Goal: Information Seeking & Learning: Learn about a topic

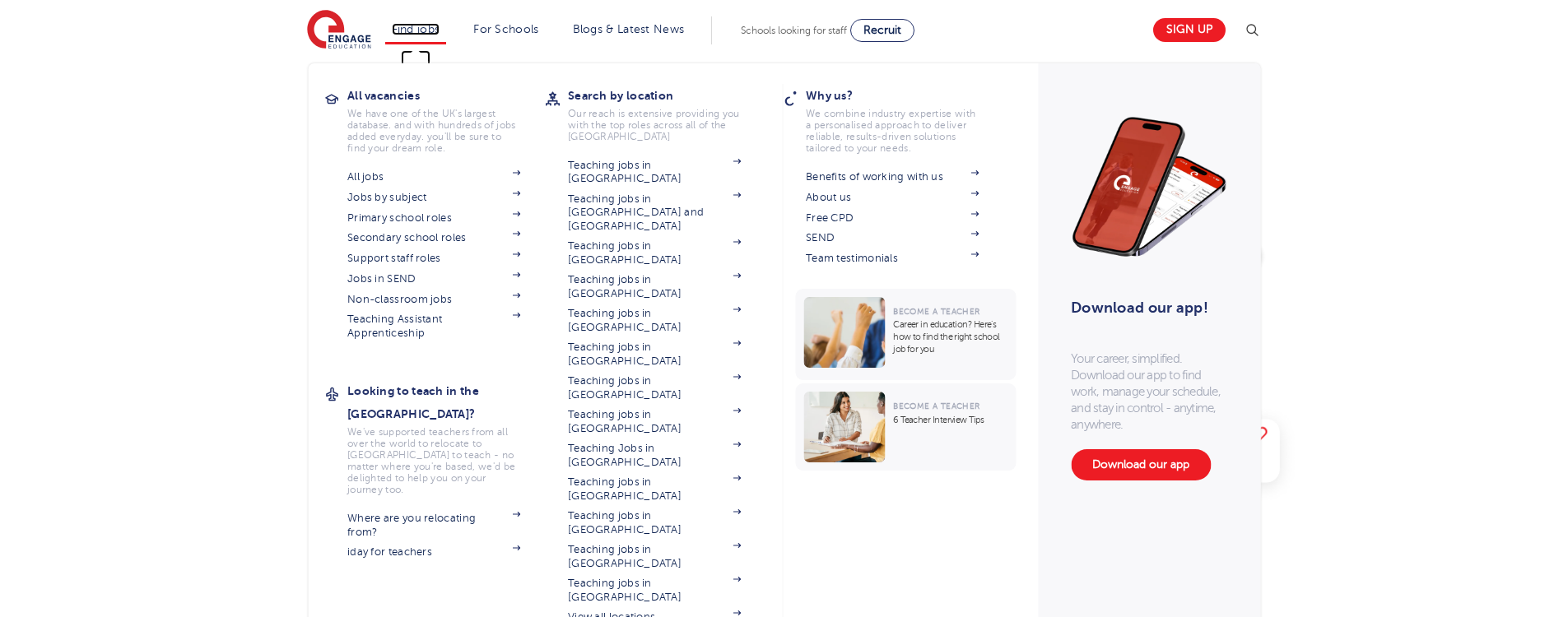
click at [439, 31] on link "Find jobs" at bounding box center [415, 29] width 49 height 12
click at [414, 220] on link "Primary school roles" at bounding box center [433, 218] width 173 height 13
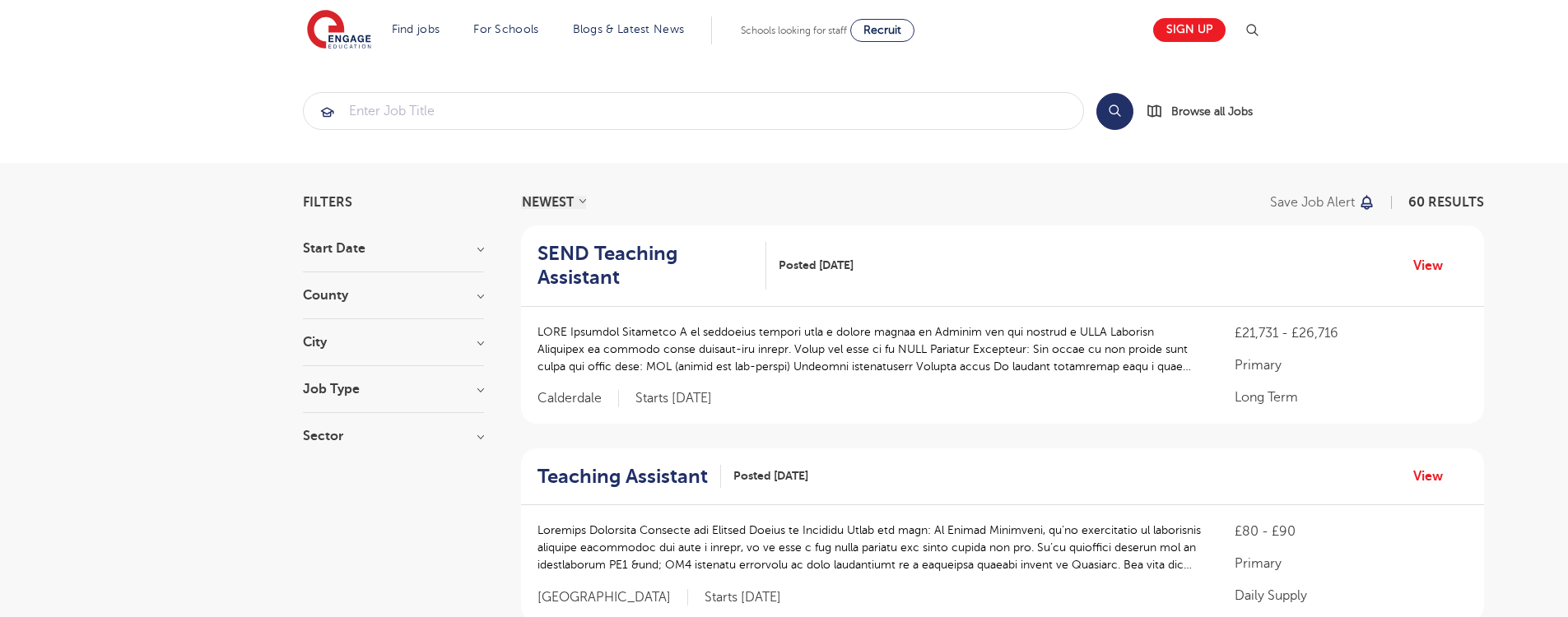
scroll to position [247, 0]
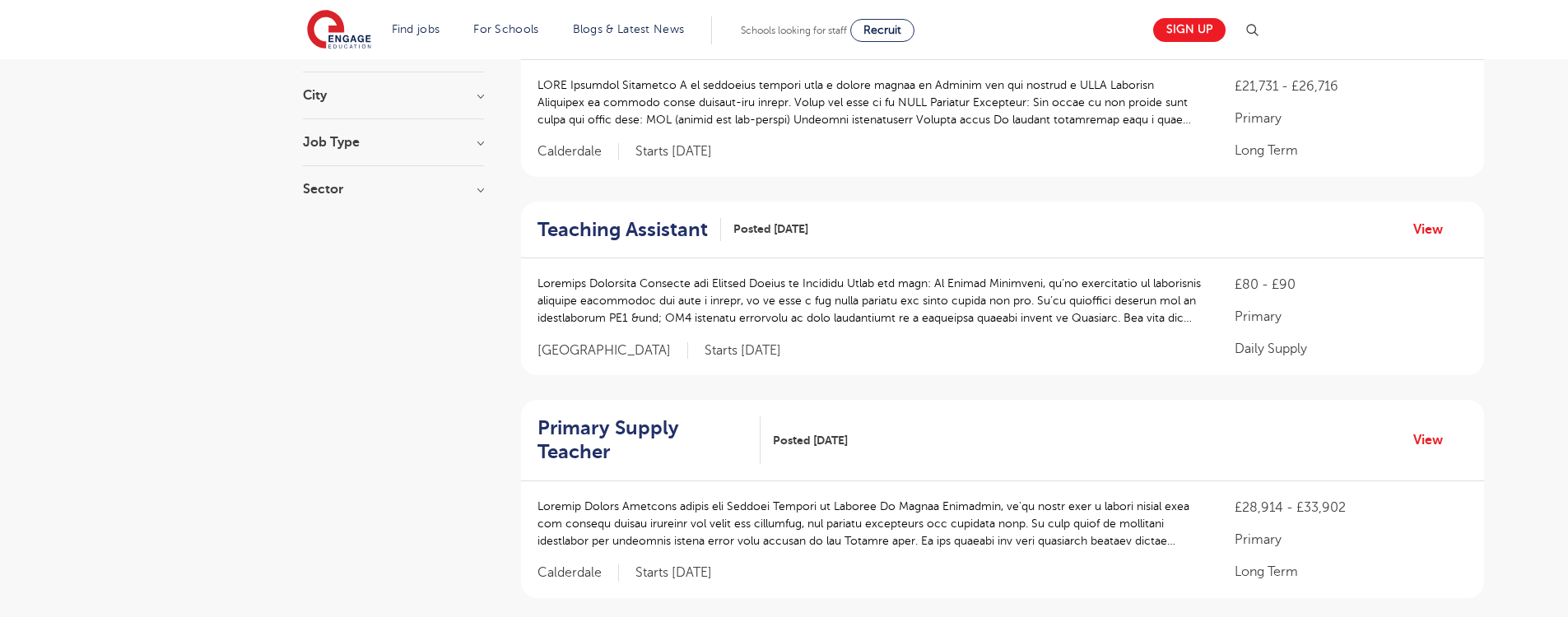
click at [425, 182] on section "Start Date September 58 October 2 Show more County Leeds 21 Kirklees 15 East Su…" at bounding box center [394, 104] width 181 height 217
click at [482, 191] on h3 "Sector" at bounding box center [394, 189] width 181 height 13
click at [479, 142] on h3 "Job Type" at bounding box center [394, 143] width 181 height 13
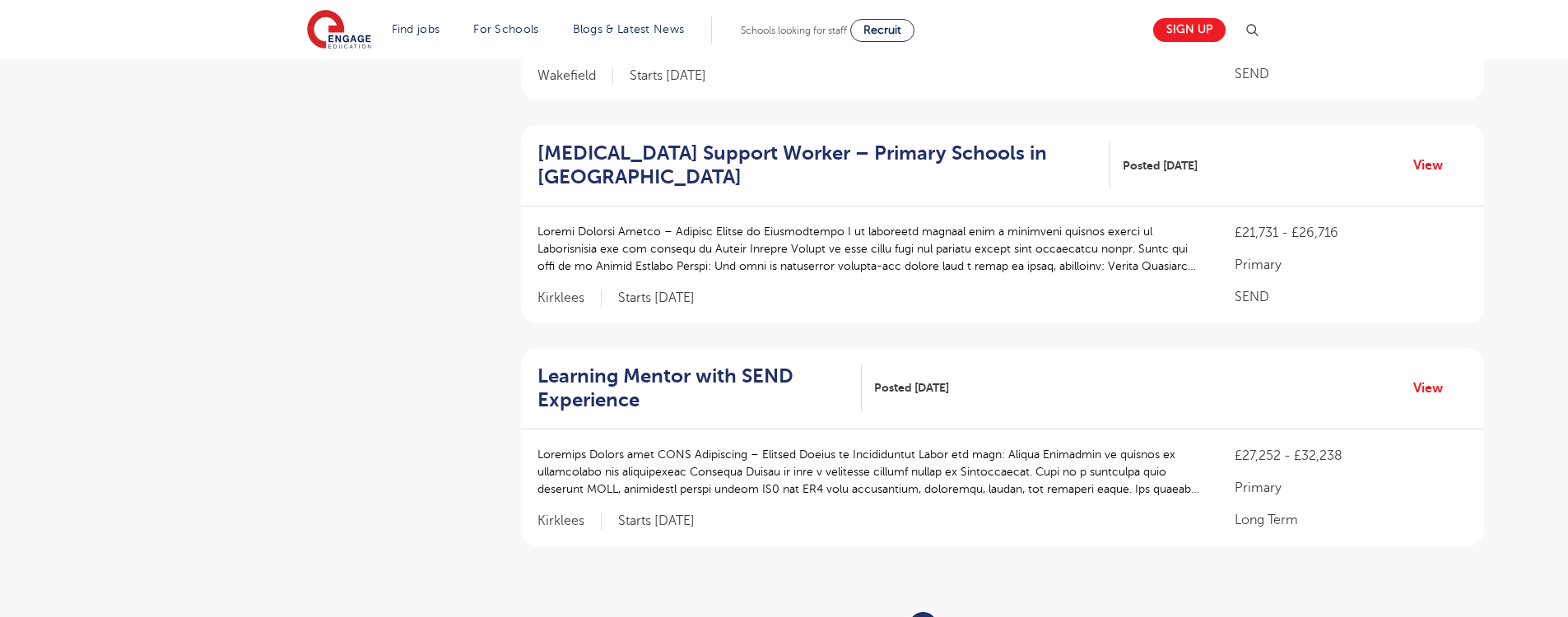
scroll to position [2057, 0]
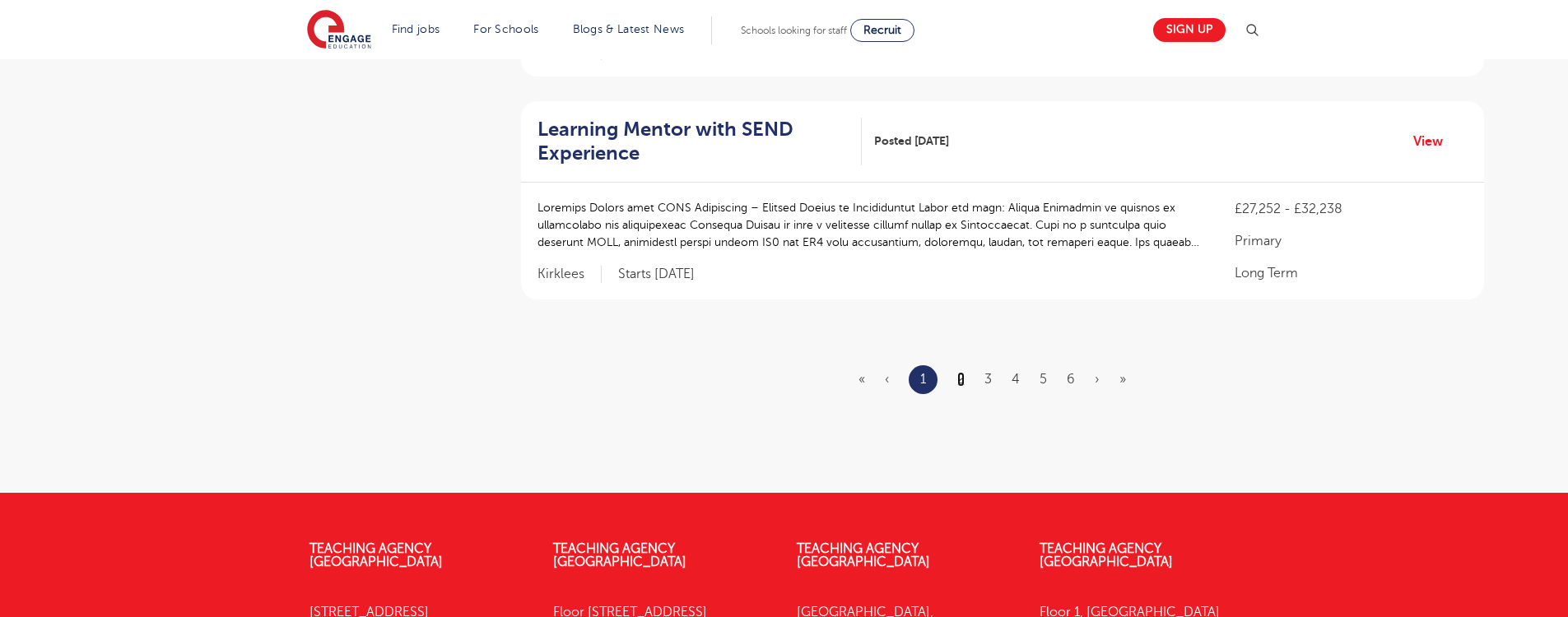
click at [962, 372] on link "2" at bounding box center [961, 379] width 7 height 15
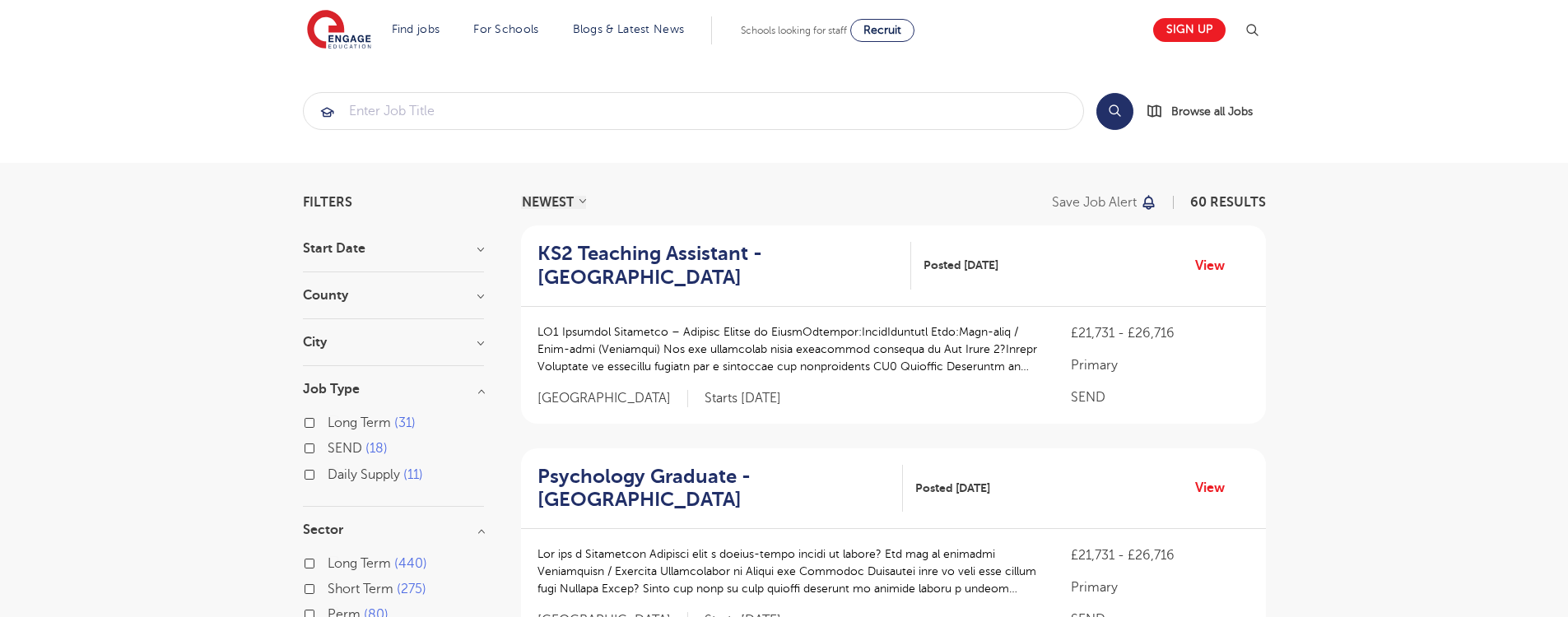
click at [482, 299] on h3 "County" at bounding box center [394, 296] width 181 height 13
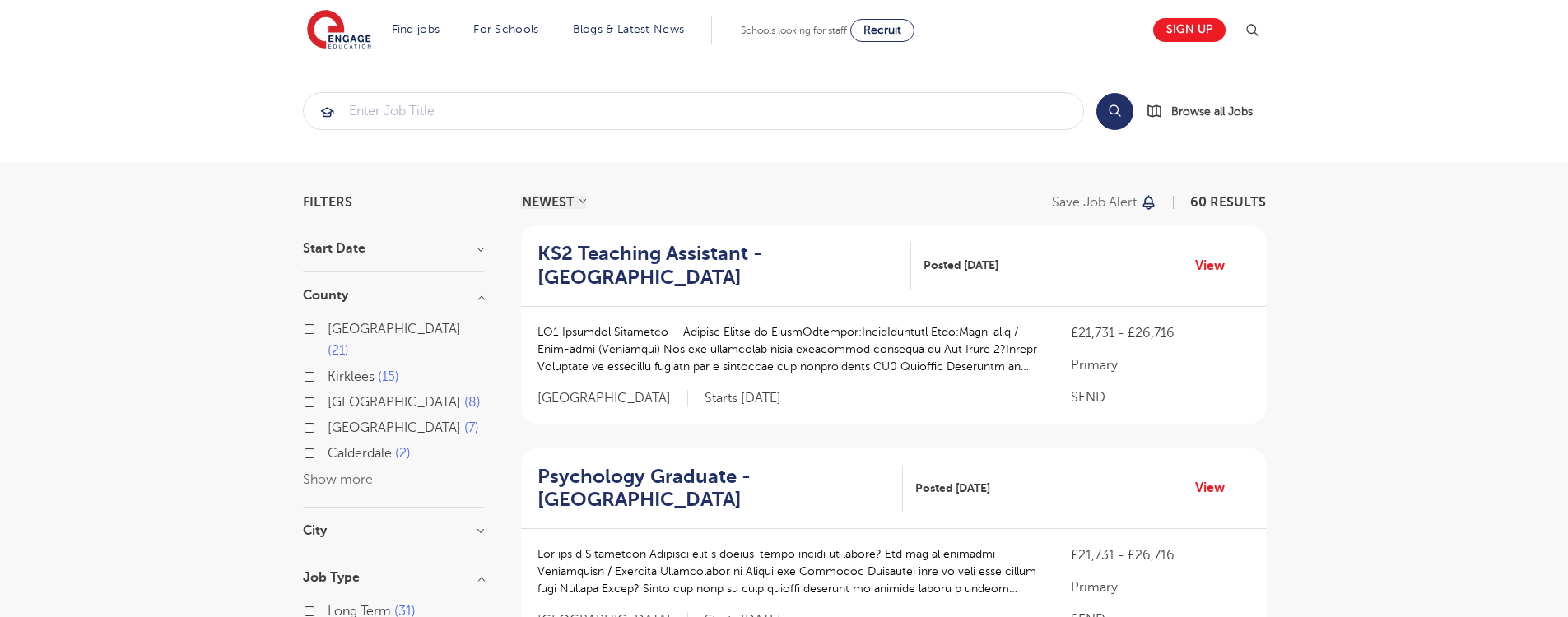
click at [349, 472] on button "Show more" at bounding box center [338, 479] width 70 height 15
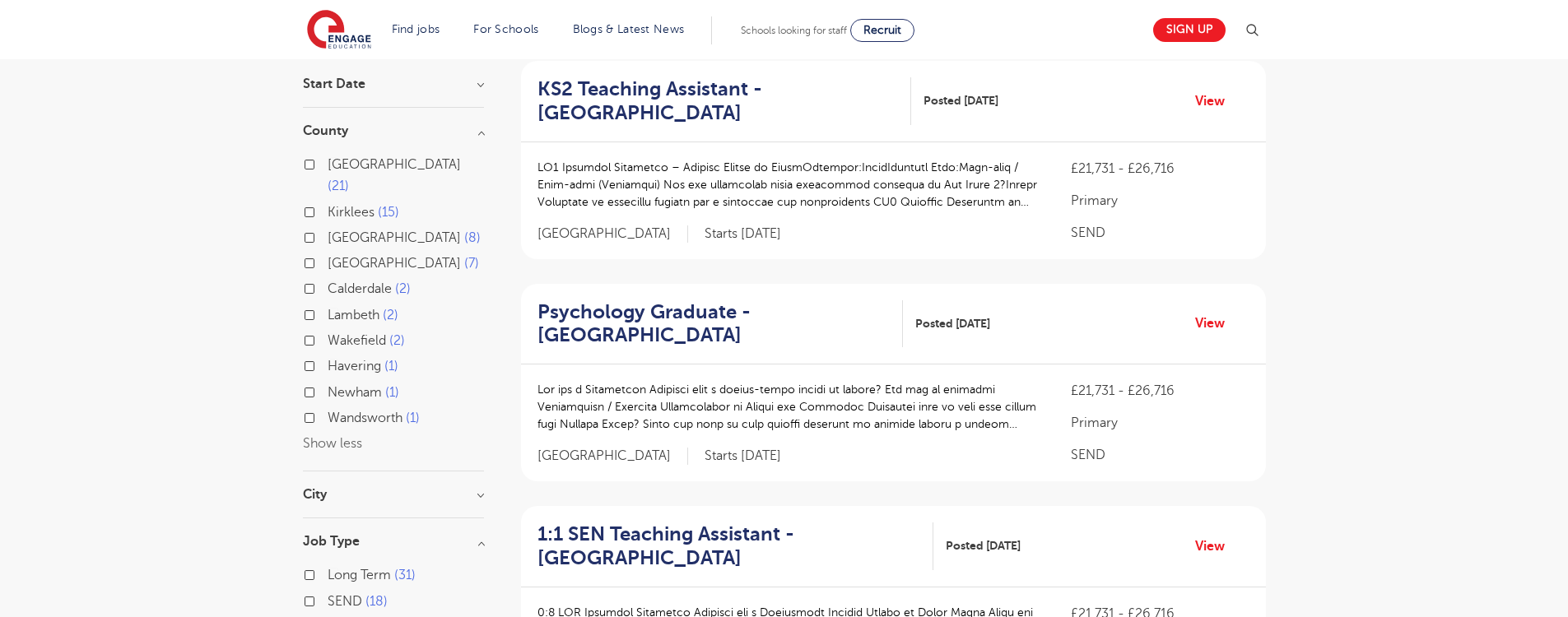
click at [477, 488] on h3 "City" at bounding box center [394, 494] width 181 height 13
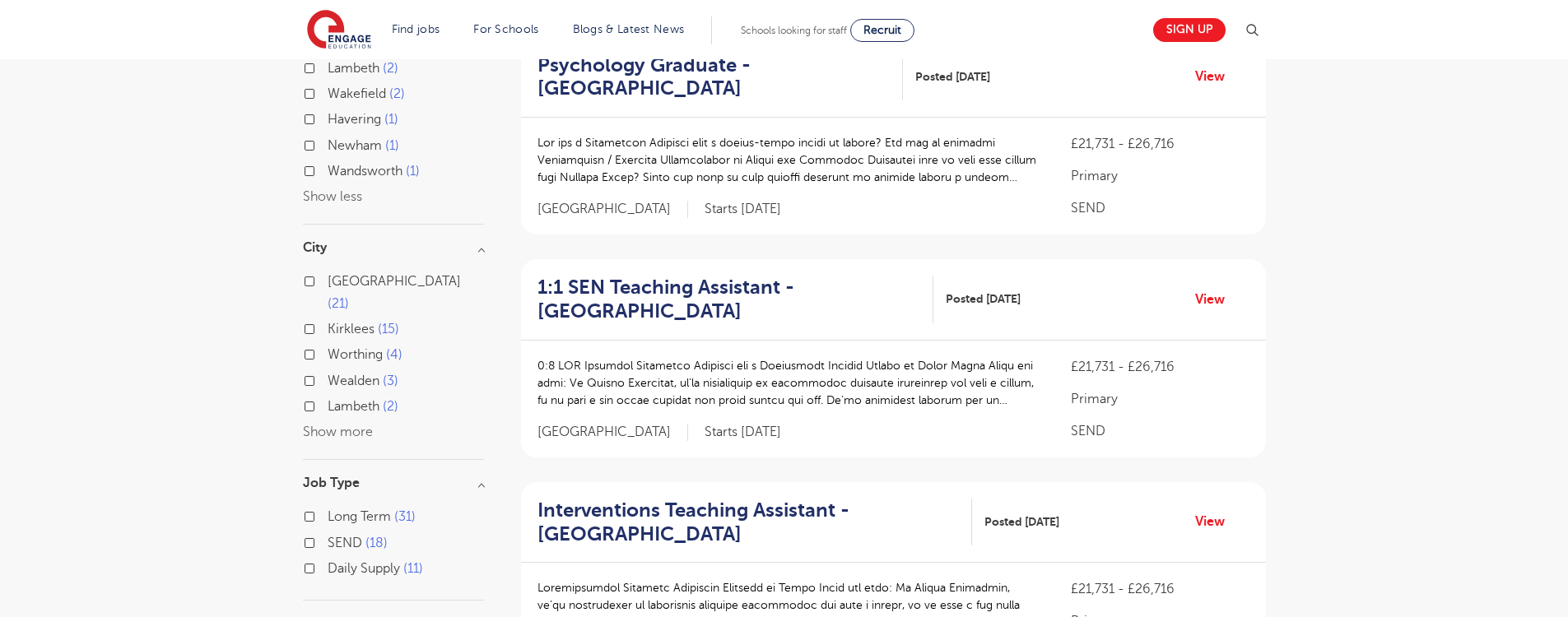
click at [335, 424] on button "Show more" at bounding box center [338, 432] width 70 height 15
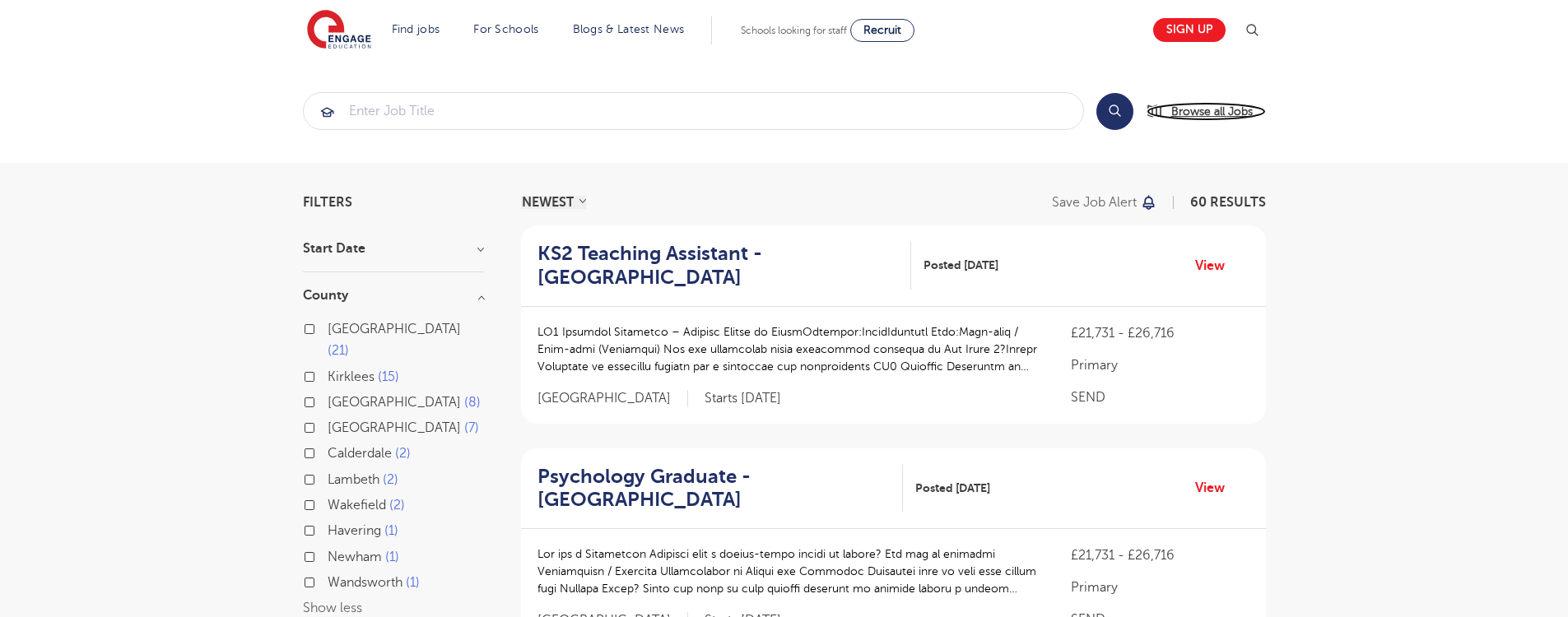
click at [1206, 115] on span "Browse all Jobs" at bounding box center [1211, 111] width 82 height 19
click at [1171, 115] on span "Browse all Jobs" at bounding box center [1211, 111] width 82 height 19
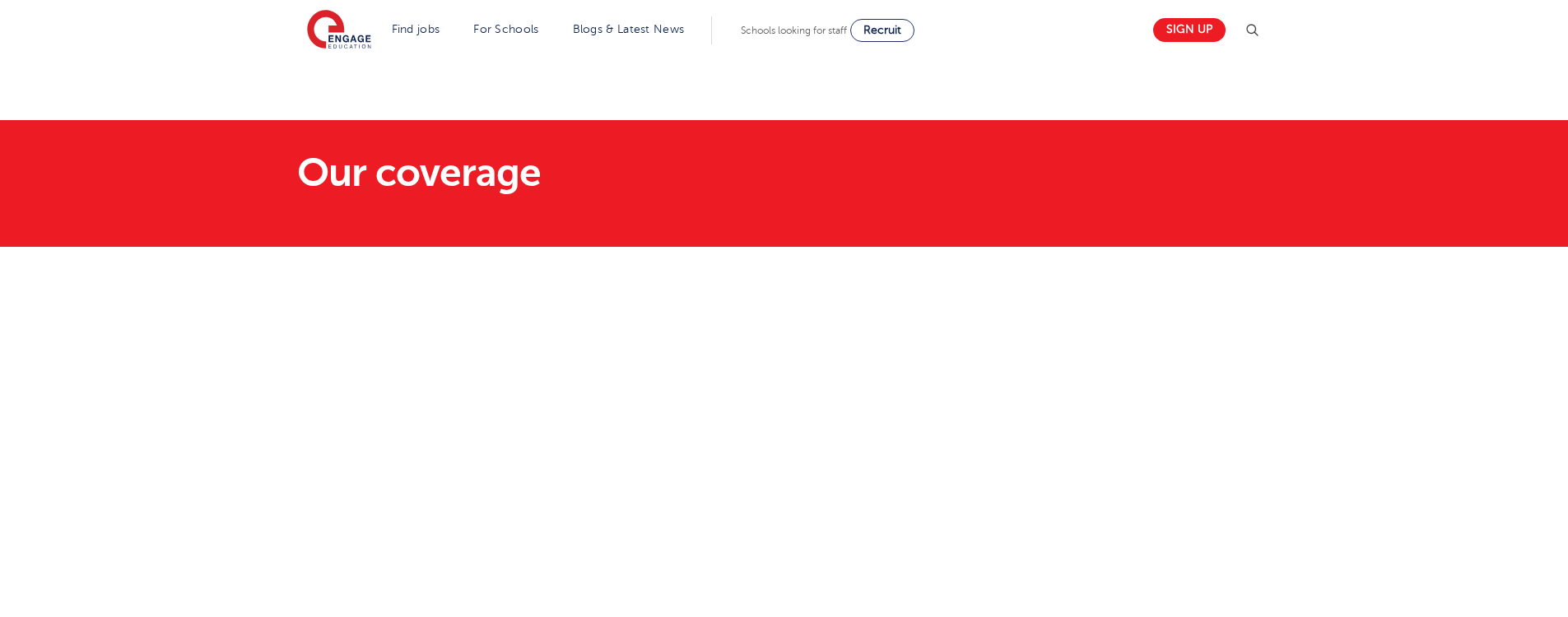
scroll to position [247, 0]
